Goal: Find specific page/section: Find specific page/section

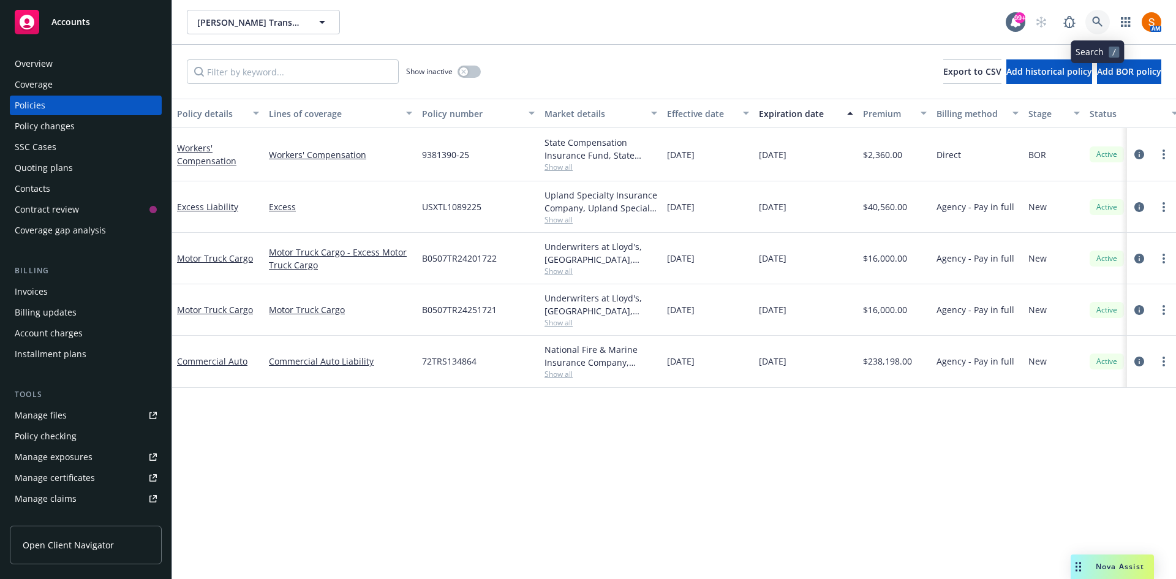
click at [1096, 16] on link at bounding box center [1097, 22] width 24 height 24
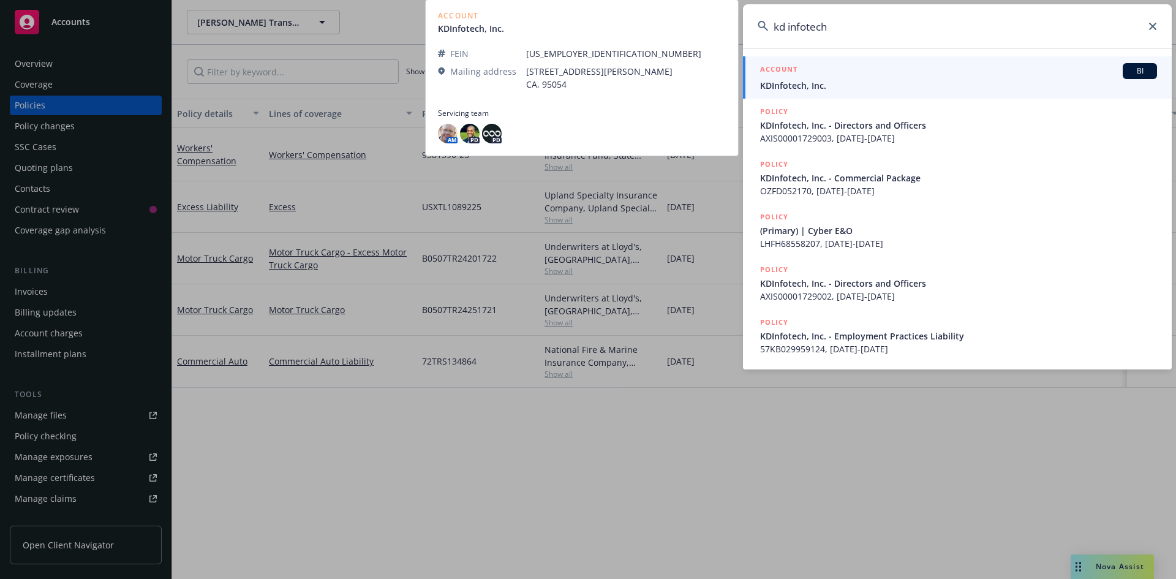
type input "kd infotech"
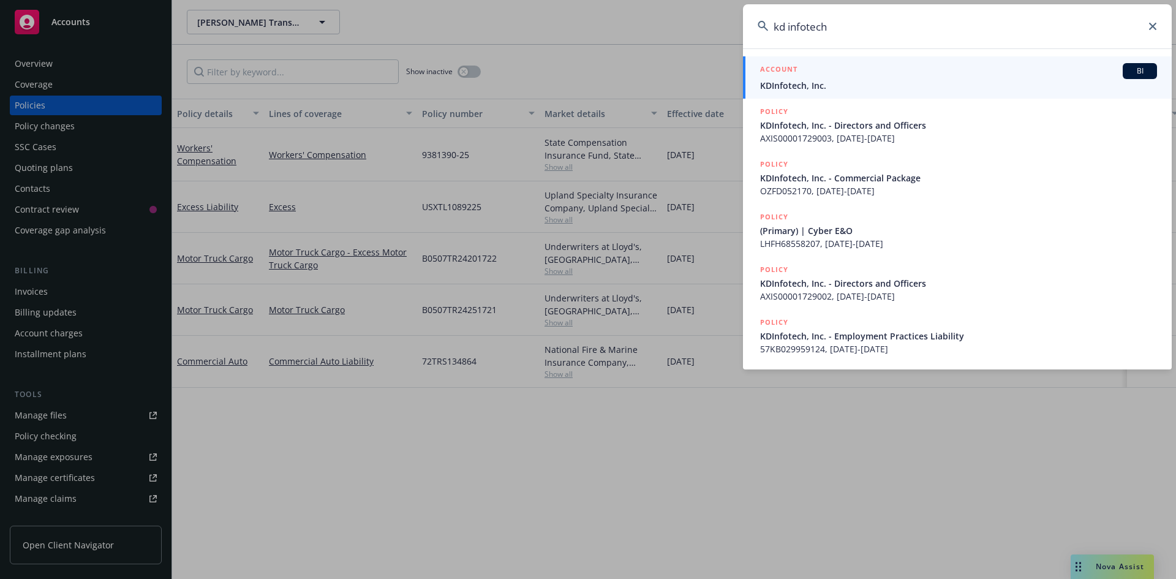
click at [879, 80] on span "KDInfotech, Inc." at bounding box center [958, 85] width 397 height 13
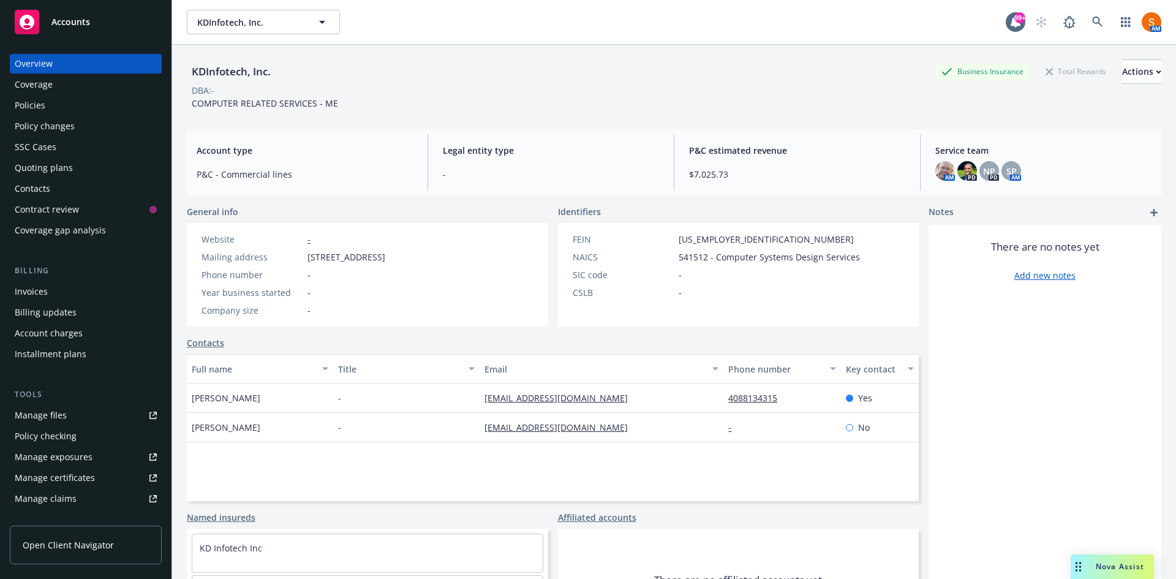
click at [47, 97] on div "Policies" at bounding box center [86, 106] width 142 height 20
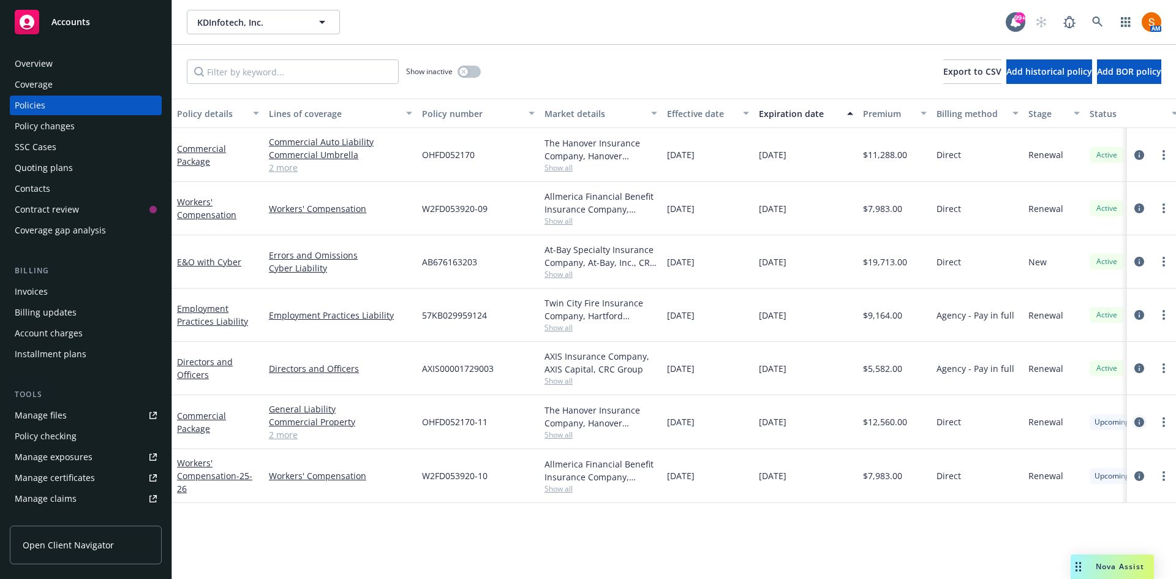
click at [1141, 422] on icon "circleInformation" at bounding box center [1139, 422] width 10 height 10
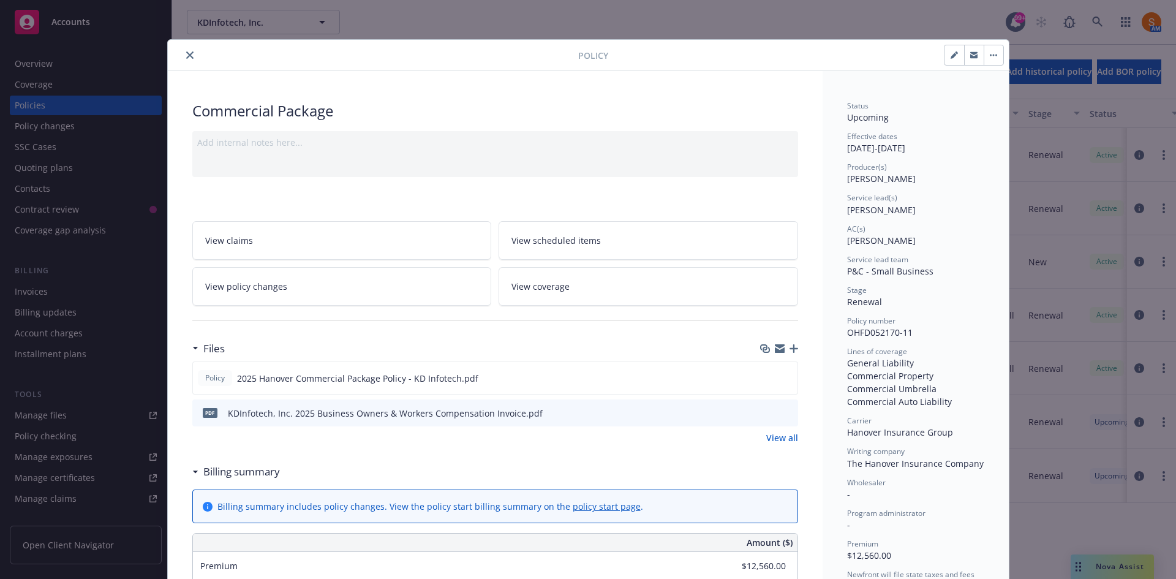
click at [189, 50] on button "close" at bounding box center [189, 55] width 15 height 15
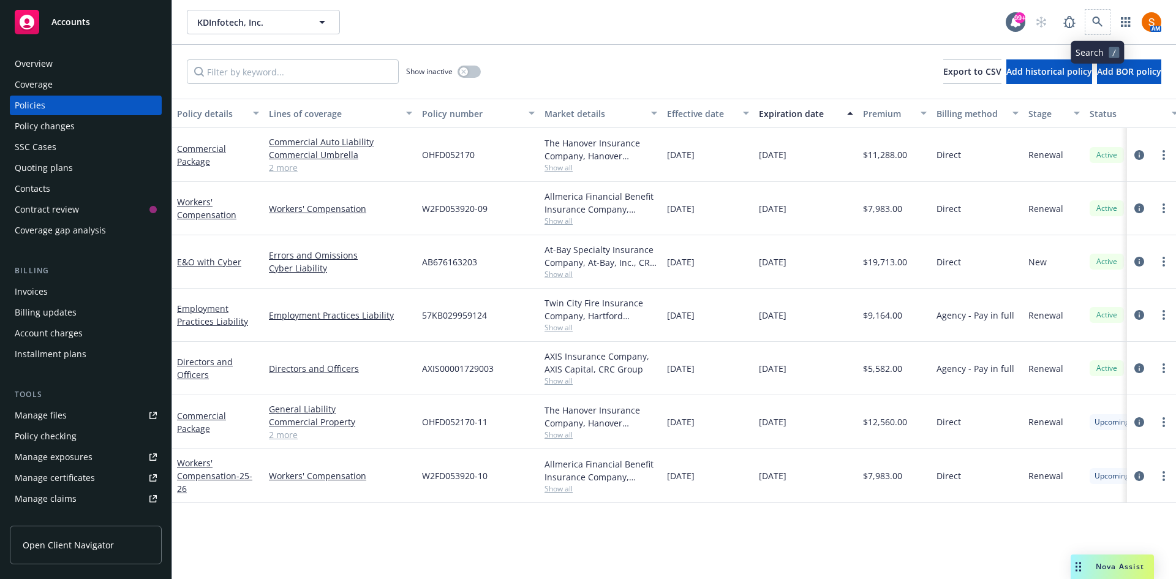
click at [1108, 32] on span at bounding box center [1097, 22] width 24 height 24
click at [1094, 26] on icon at bounding box center [1097, 22] width 11 height 11
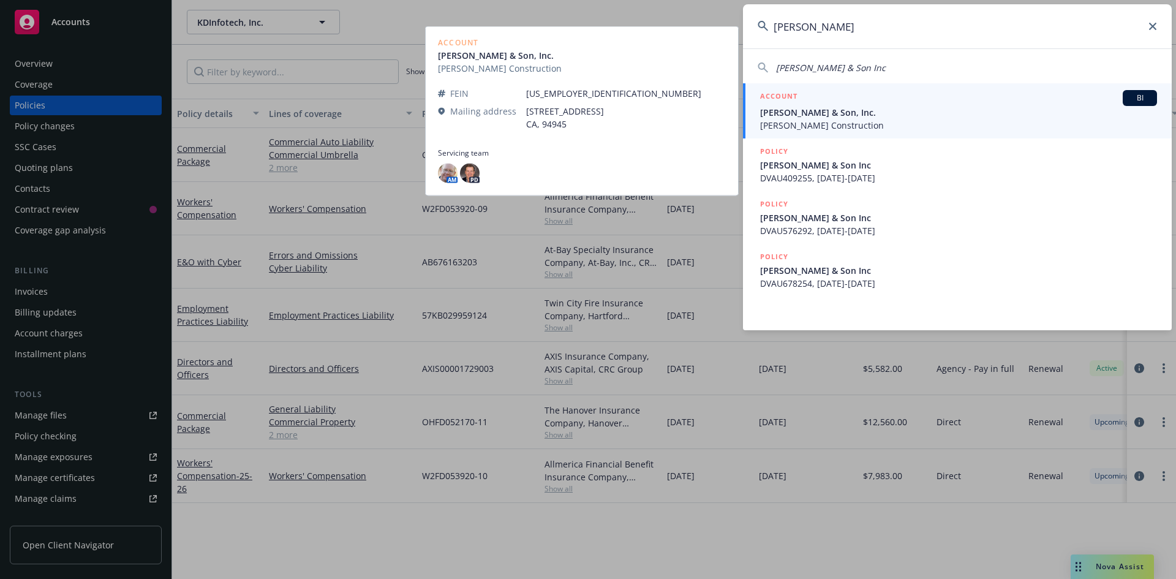
type input "[PERSON_NAME]"
click at [849, 125] on span "[PERSON_NAME] Construction" at bounding box center [958, 125] width 397 height 13
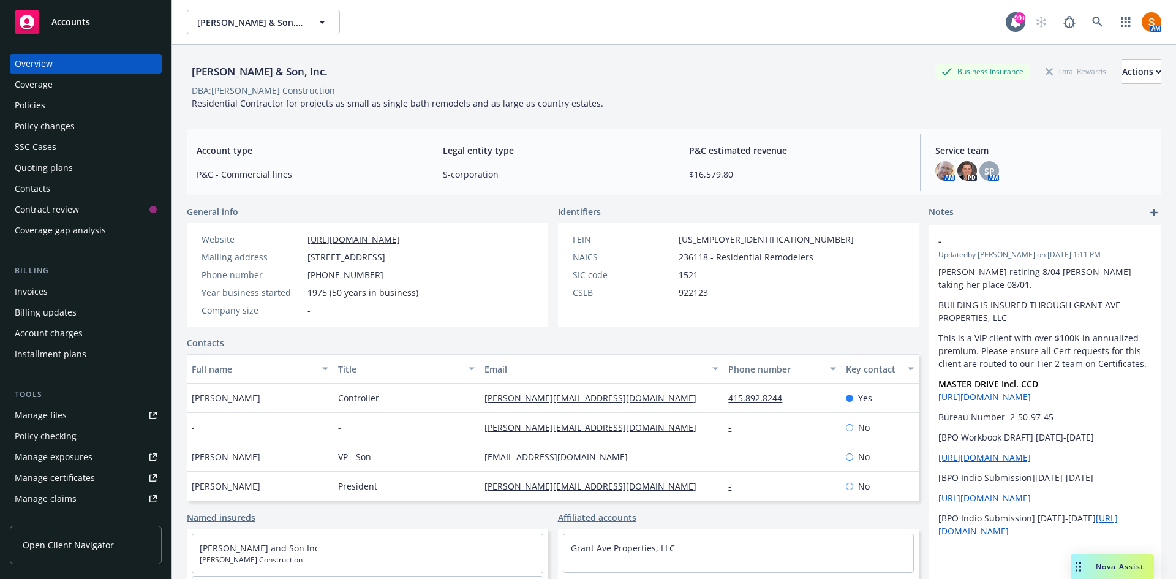
click at [352, 105] on span "Residential Contractor for projects as small as single bath remodels and as lar…" at bounding box center [397, 103] width 411 height 12
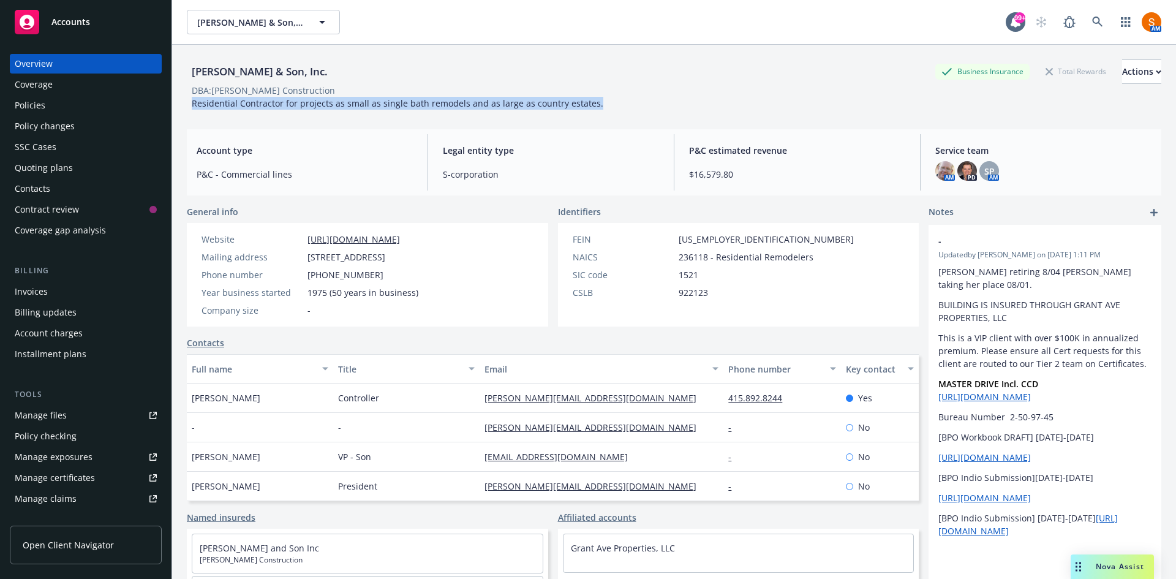
click at [352, 105] on span "Residential Contractor for projects as small as single bath remodels and as lar…" at bounding box center [397, 103] width 411 height 12
